Goal: Find specific page/section: Find specific page/section

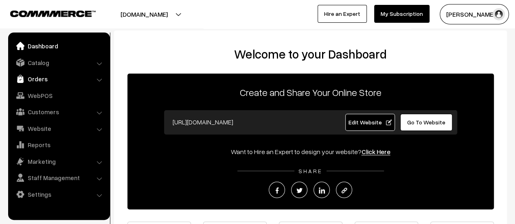
click at [36, 81] on link "Orders" at bounding box center [58, 79] width 97 height 15
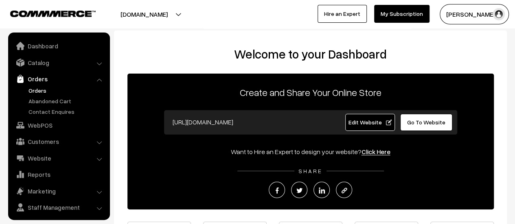
click at [36, 90] on link "Orders" at bounding box center [66, 90] width 81 height 9
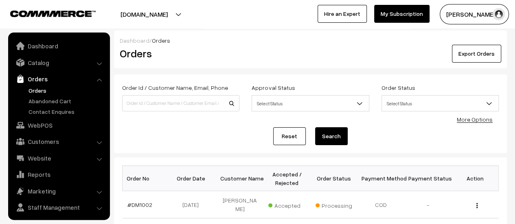
scroll to position [19, 0]
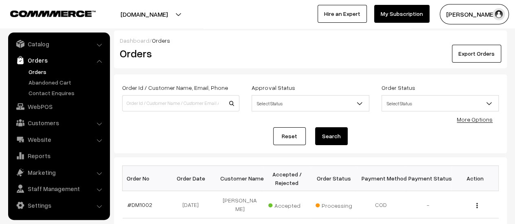
click at [34, 70] on link "Orders" at bounding box center [66, 72] width 81 height 9
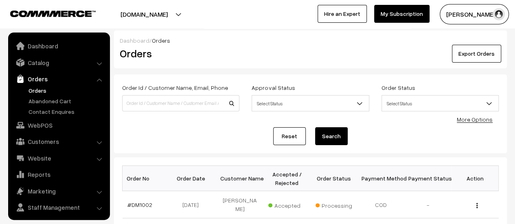
scroll to position [19, 0]
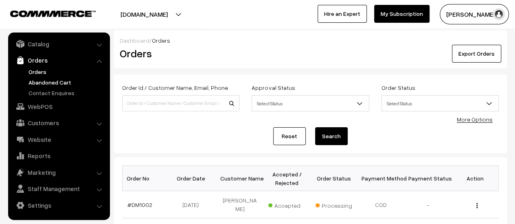
click at [38, 78] on link "Abandoned Cart" at bounding box center [66, 82] width 81 height 9
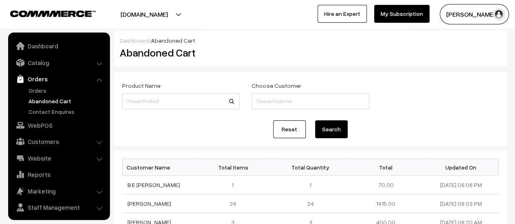
scroll to position [19, 0]
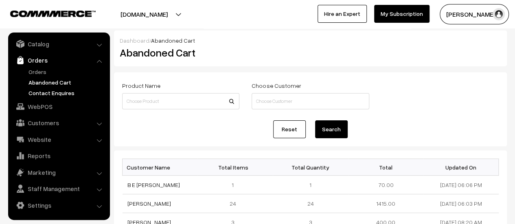
click at [46, 92] on link "Contact Enquires" at bounding box center [66, 93] width 81 height 9
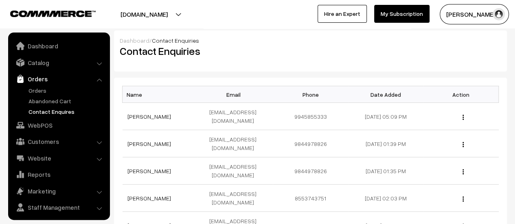
scroll to position [19, 0]
